Goal: Task Accomplishment & Management: Manage account settings

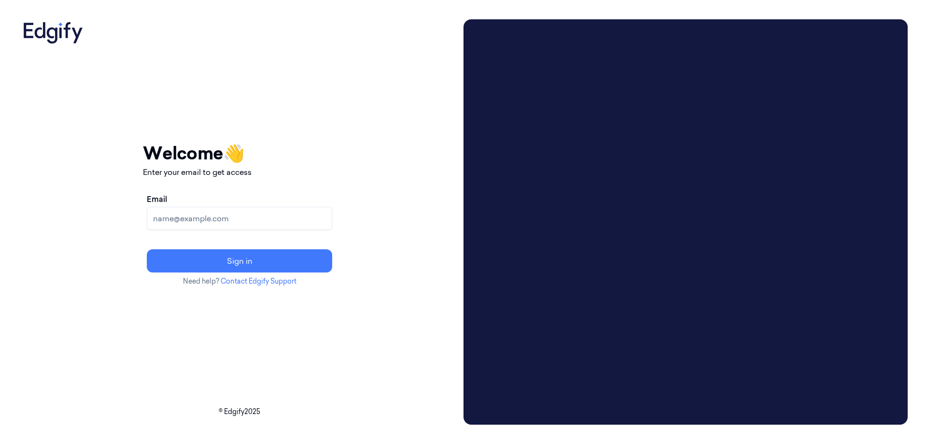
click at [229, 223] on input "Email" at bounding box center [239, 218] width 185 height 23
type input "michaelbe@shufersal.co.il"
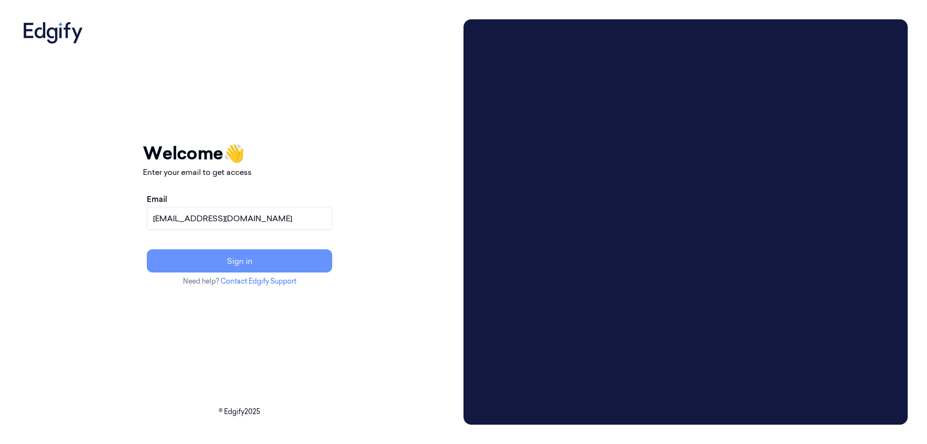
click at [217, 256] on button "Sign in" at bounding box center [239, 260] width 185 height 23
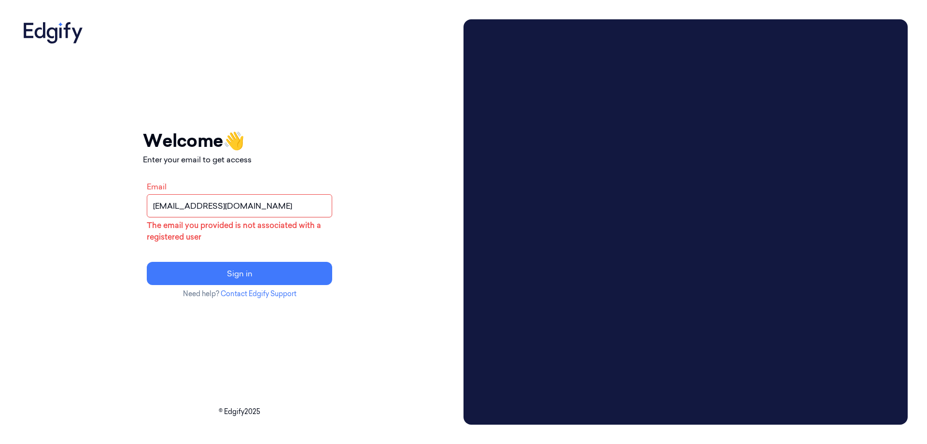
drag, startPoint x: 296, startPoint y: 201, endPoint x: 158, endPoint y: 198, distance: 138.1
click at [158, 198] on div "Your session expired - please log in again Email sent - check your inbox for th…" at bounding box center [239, 221] width 440 height 405
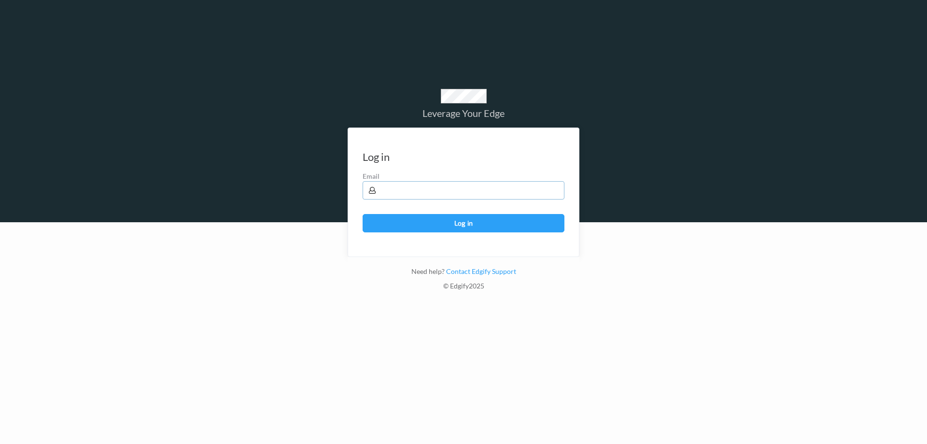
click at [401, 191] on input "text" at bounding box center [464, 190] width 202 height 18
paste input "[EMAIL_ADDRESS][DOMAIN_NAME]"
type input "[EMAIL_ADDRESS][DOMAIN_NAME]"
click at [424, 219] on button "Log in" at bounding box center [464, 223] width 202 height 18
